Goal: Entertainment & Leisure: Consume media (video, audio)

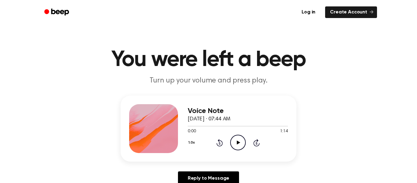
click at [234, 145] on icon "Play Audio" at bounding box center [238, 143] width 16 height 16
click at [236, 137] on icon "Play Audio" at bounding box center [238, 143] width 16 height 16
click at [236, 142] on icon "Play Audio" at bounding box center [238, 143] width 16 height 16
click at [236, 139] on icon "Play Audio" at bounding box center [238, 143] width 16 height 16
